Goal: Navigation & Orientation: Understand site structure

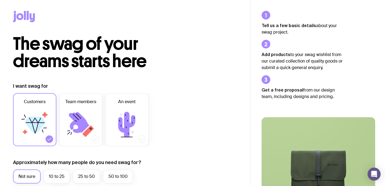
click at [24, 15] on icon at bounding box center [24, 16] width 22 height 11
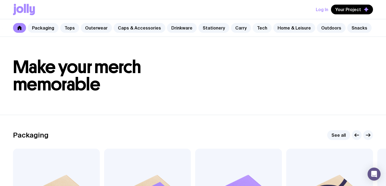
click at [253, 27] on link "Tech" at bounding box center [262, 28] width 19 height 10
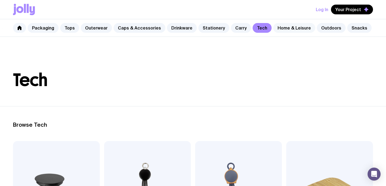
click at [285, 30] on link "Home & Leisure" at bounding box center [294, 28] width 42 height 10
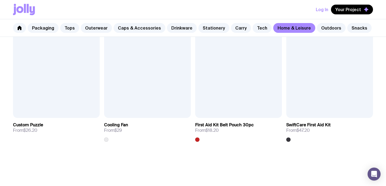
scroll to position [1192, 0]
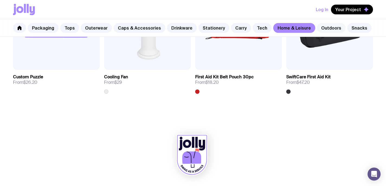
click at [319, 25] on link "Outdoors" at bounding box center [331, 28] width 29 height 10
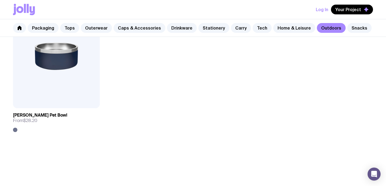
scroll to position [864, 0]
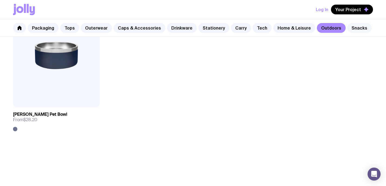
click at [349, 26] on link "Snacks" at bounding box center [359, 28] width 24 height 10
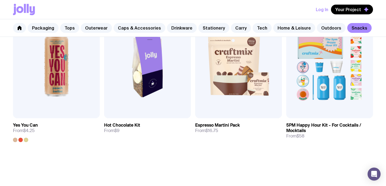
scroll to position [467, 0]
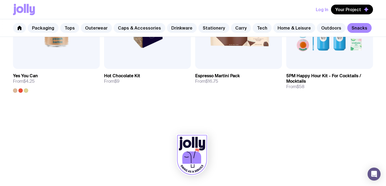
click at [122, 33] on div "Packaging Tops Outerwear Caps & Accessories Drinkware Stationery Carry Tech Hom…" at bounding box center [193, 28] width 386 height 18
click at [124, 27] on link "Caps & Accessories" at bounding box center [140, 28] width 52 height 10
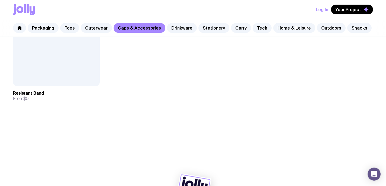
scroll to position [1043, 0]
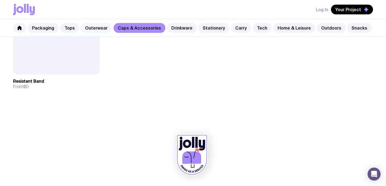
click at [93, 27] on link "Outerwear" at bounding box center [96, 28] width 31 height 10
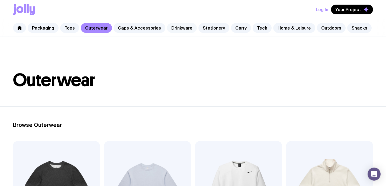
click at [181, 27] on link "Drinkware" at bounding box center [182, 28] width 30 height 10
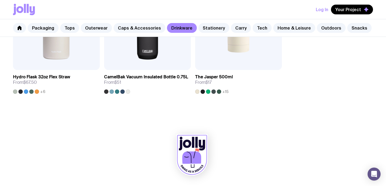
scroll to position [901, 0]
